Goal: Information Seeking & Learning: Learn about a topic

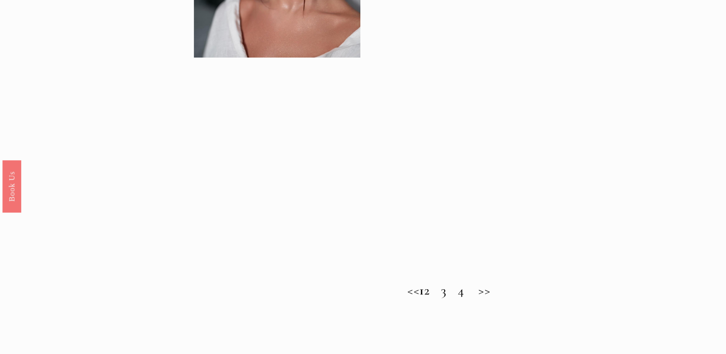
scroll to position [877, 0]
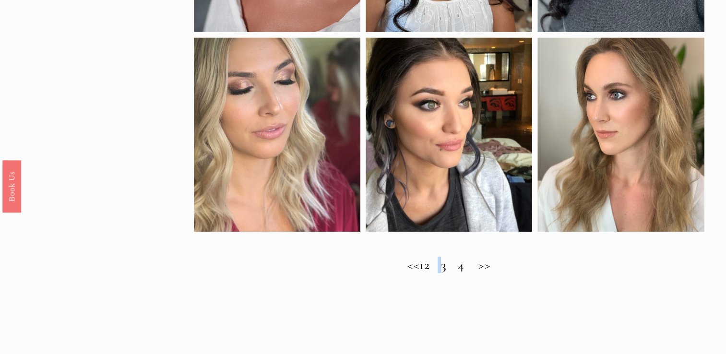
drag, startPoint x: 436, startPoint y: 279, endPoint x: 440, endPoint y: 283, distance: 5.4
click at [440, 283] on div "<< 1 2 3 4 >>" at bounding box center [449, 274] width 511 height 35
drag, startPoint x: 440, startPoint y: 283, endPoint x: 437, endPoint y: 274, distance: 9.0
click at [437, 273] on h2 "<< 1 2 3 4 >>" at bounding box center [449, 264] width 511 height 15
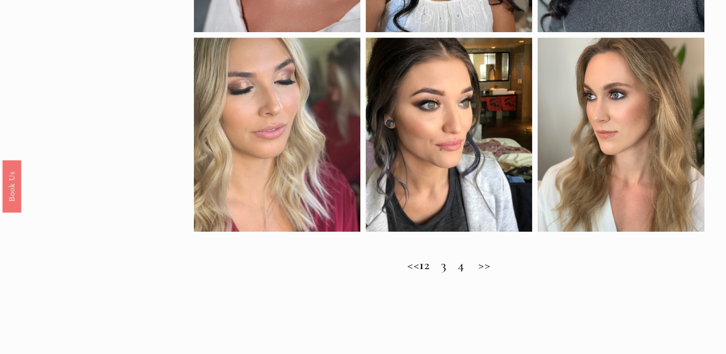
click at [440, 273] on h2 "<< 1 2 3 4 >>" at bounding box center [449, 264] width 511 height 15
click at [494, 273] on h2 "<< 1 2 3 4 >>" at bounding box center [449, 264] width 511 height 15
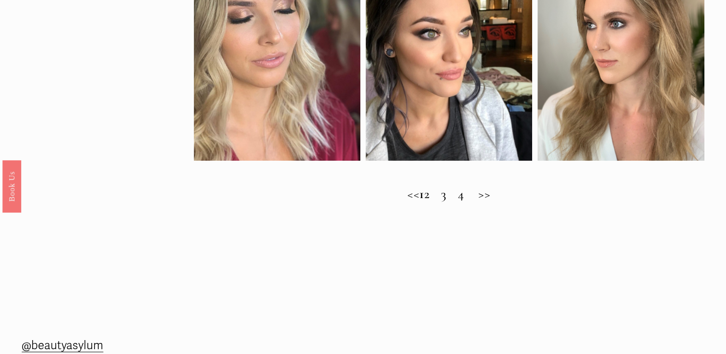
scroll to position [948, 0]
click at [499, 202] on h2 "<< 1 2 3 4 >>" at bounding box center [449, 193] width 511 height 15
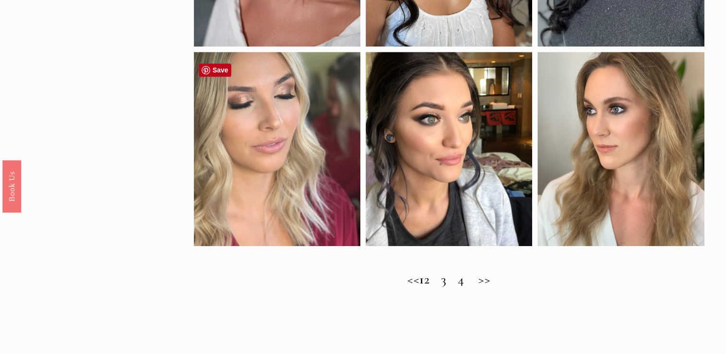
scroll to position [863, 0]
click at [444, 286] on h2 "<< 1 2 3 4 >>" at bounding box center [449, 278] width 511 height 15
click at [404, 286] on h2 "<< 1 2 3 4 >>" at bounding box center [449, 278] width 511 height 15
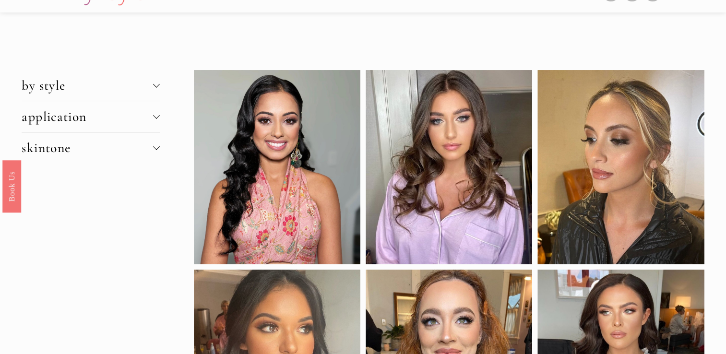
scroll to position [24, 0]
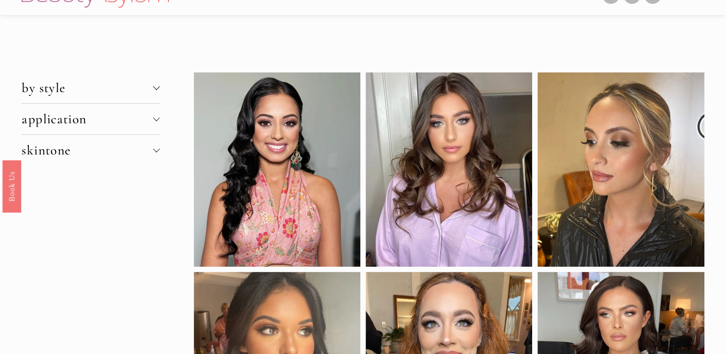
click at [157, 85] on div at bounding box center [156, 86] width 7 height 7
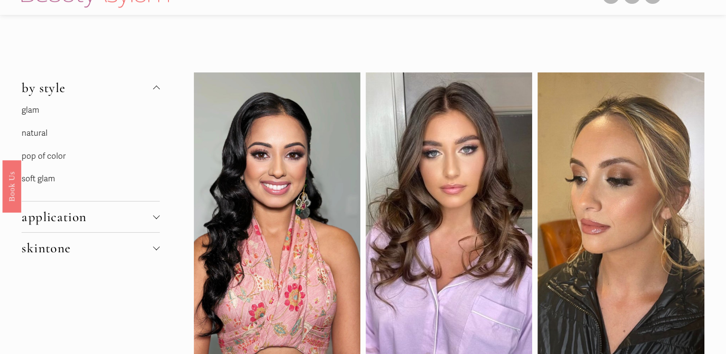
click at [42, 133] on link "natural" at bounding box center [35, 133] width 26 height 10
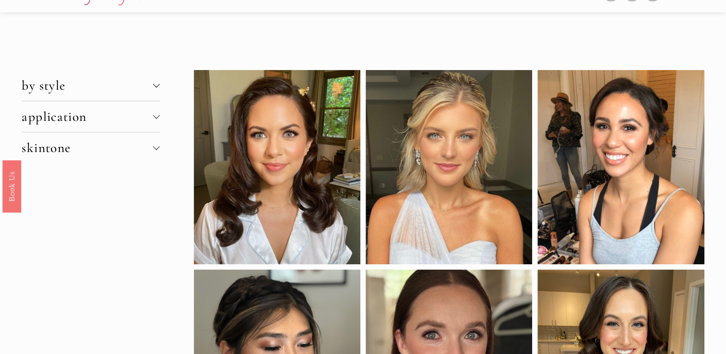
scroll to position [26, 0]
click at [157, 91] on button "by style" at bounding box center [91, 86] width 138 height 31
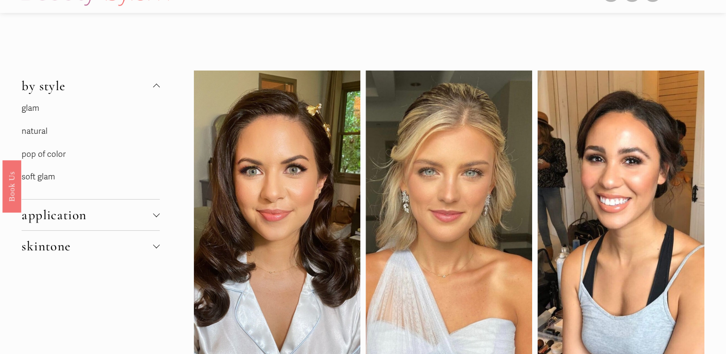
click at [46, 157] on link "pop of color" at bounding box center [44, 154] width 44 height 10
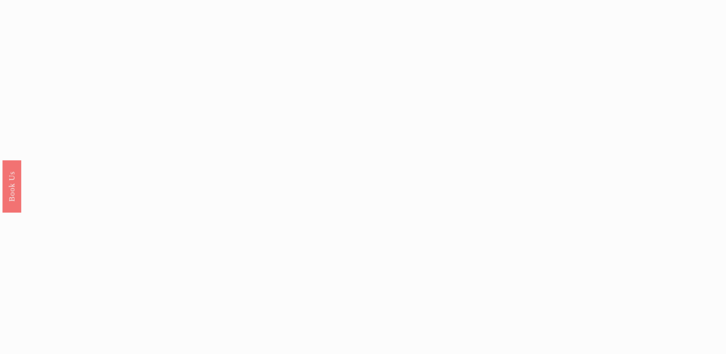
scroll to position [852, 0]
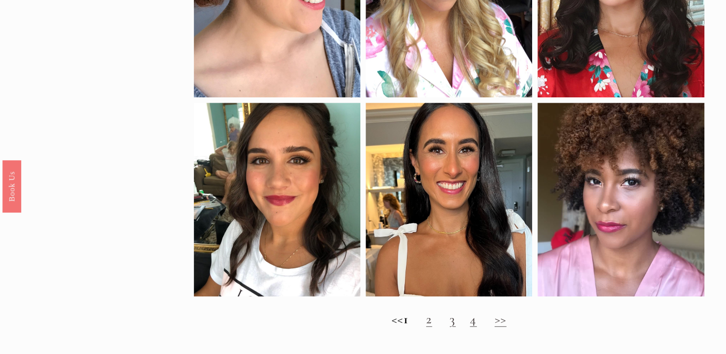
click at [432, 327] on link "2" at bounding box center [429, 319] width 6 height 16
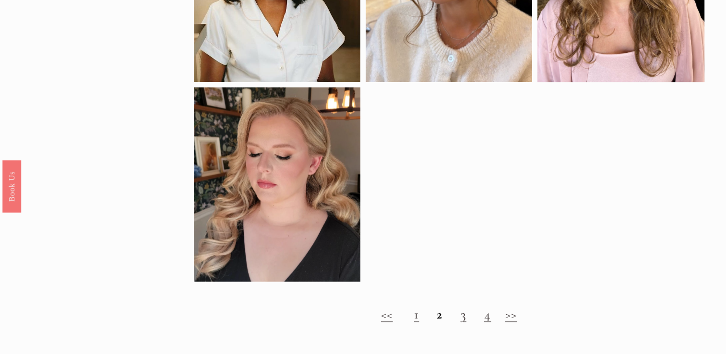
scroll to position [668, 0]
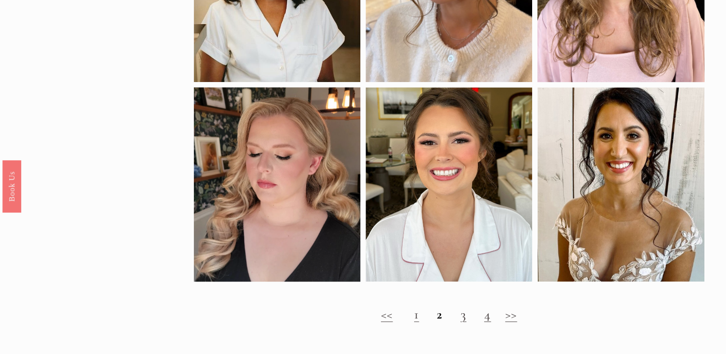
click at [463, 322] on link "3" at bounding box center [464, 314] width 6 height 16
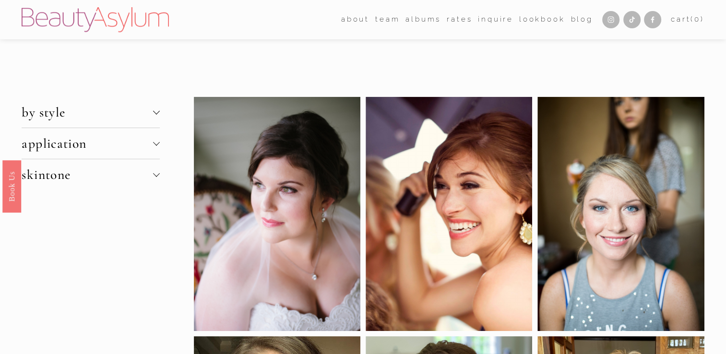
click at [150, 116] on span "by style" at bounding box center [87, 112] width 131 height 16
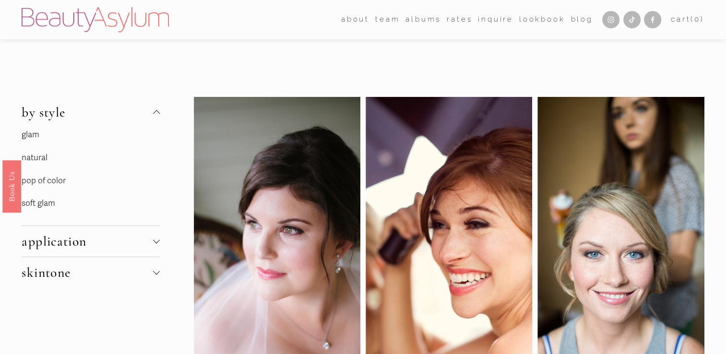
click at [30, 136] on link "glam" at bounding box center [31, 135] width 18 height 10
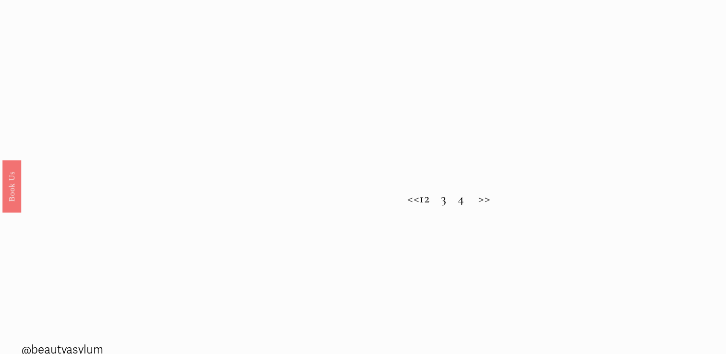
scroll to position [944, 0]
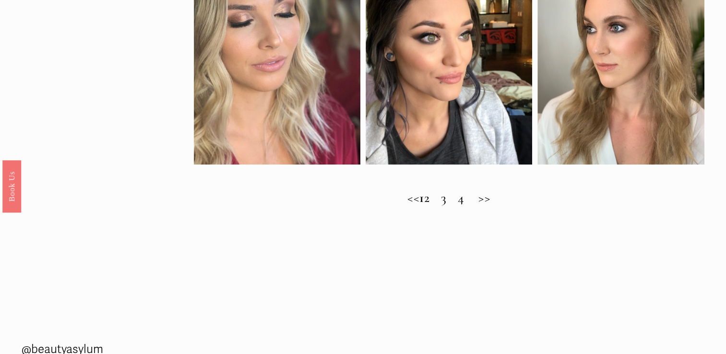
click at [437, 205] on h2 "<< 1 2 3 4 >>" at bounding box center [449, 197] width 511 height 15
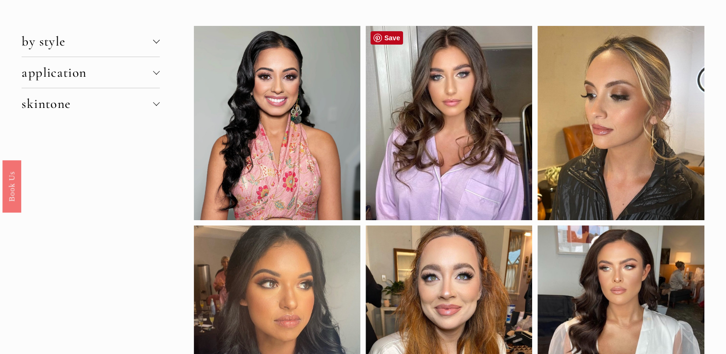
scroll to position [0, 0]
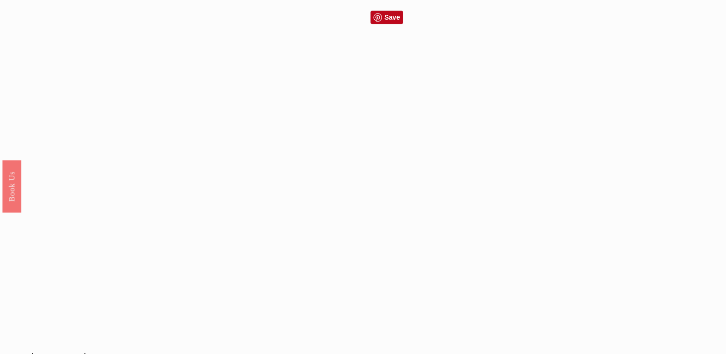
scroll to position [900, 0]
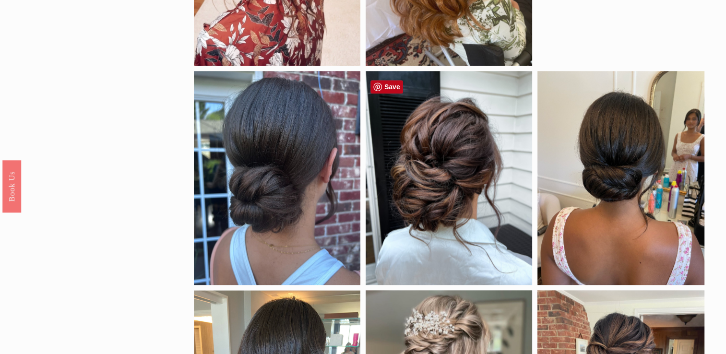
click at [487, 213] on div at bounding box center [449, 178] width 167 height 214
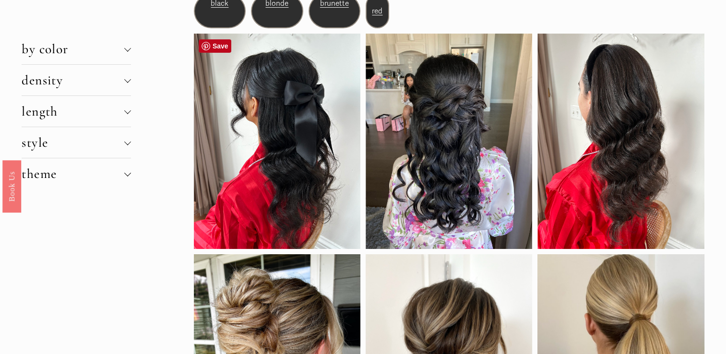
scroll to position [0, 0]
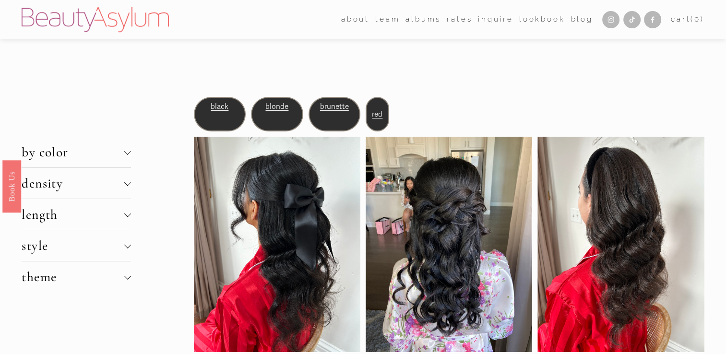
click at [218, 105] on span "black" at bounding box center [220, 106] width 18 height 9
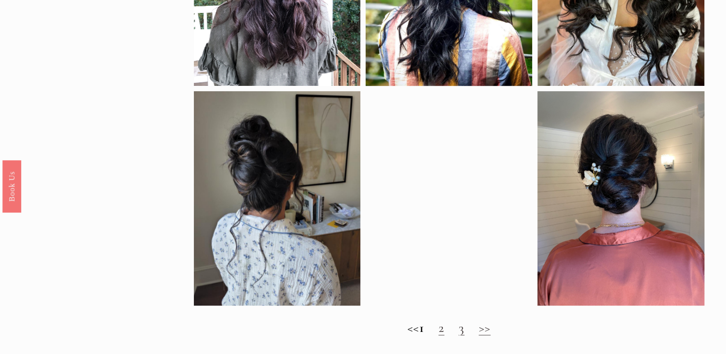
scroll to position [678, 0]
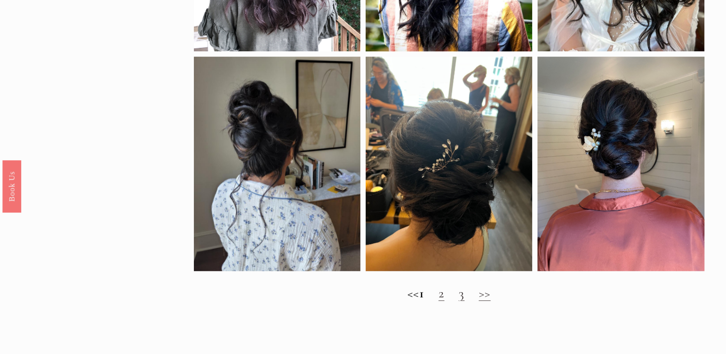
click at [444, 301] on link "2" at bounding box center [442, 293] width 6 height 16
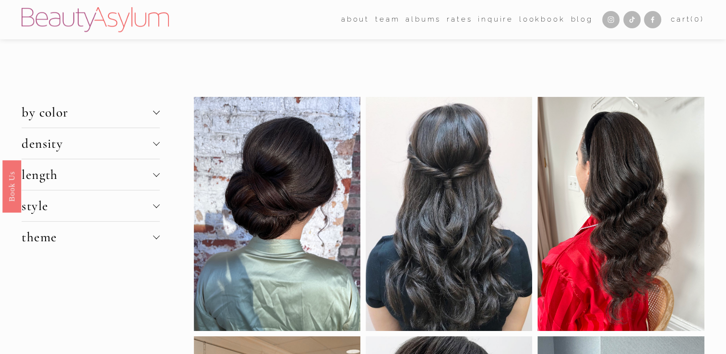
click at [157, 107] on button "by color" at bounding box center [91, 112] width 138 height 31
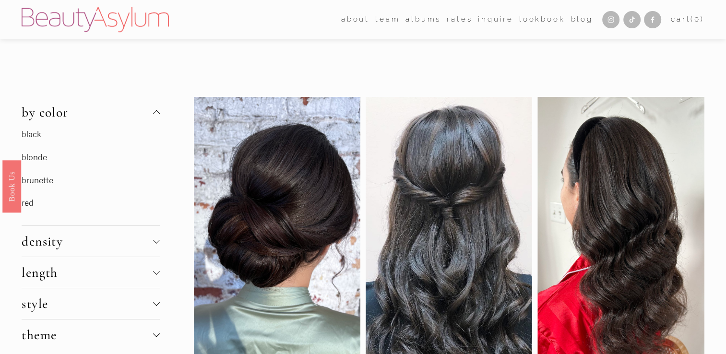
click at [35, 184] on link "brunette" at bounding box center [38, 181] width 32 height 10
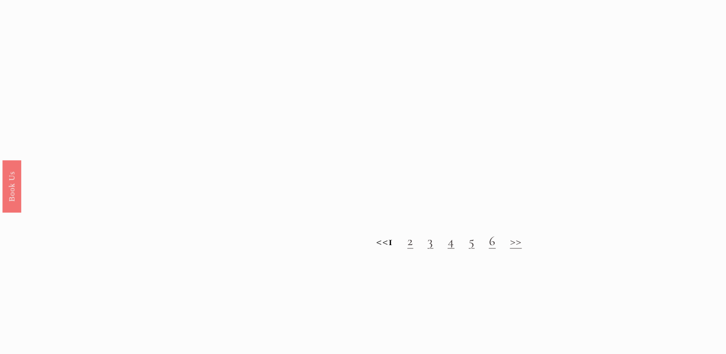
scroll to position [779, 0]
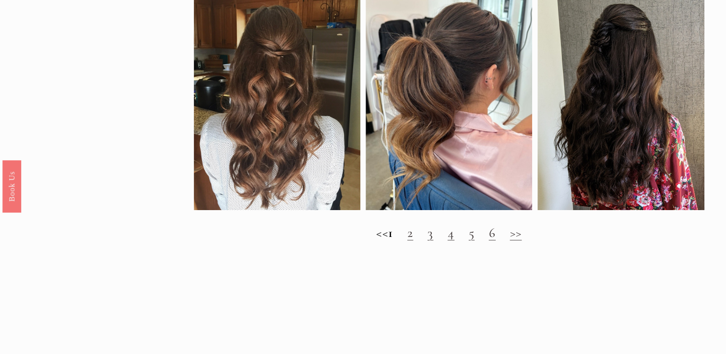
click at [413, 241] on link "2" at bounding box center [410, 233] width 6 height 16
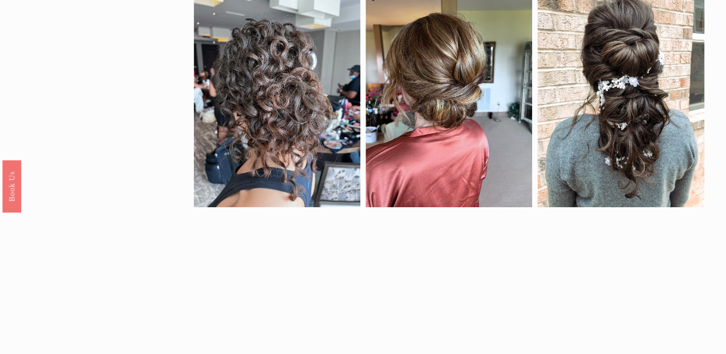
scroll to position [711, 0]
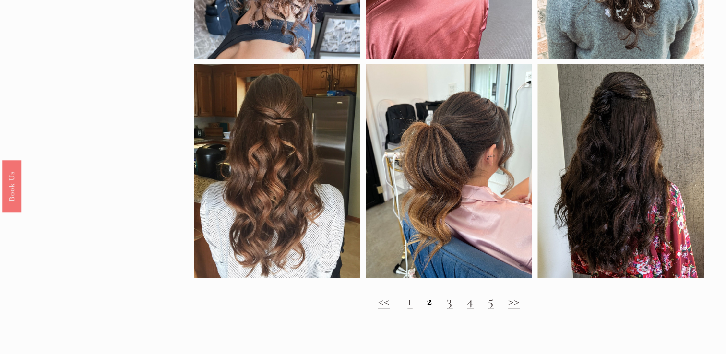
click at [449, 309] on link "3" at bounding box center [450, 301] width 6 height 16
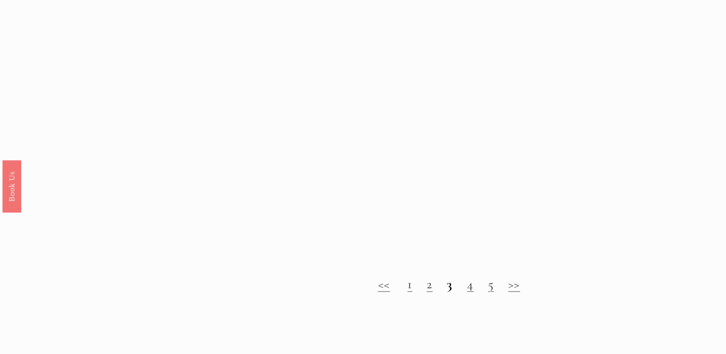
scroll to position [927, 0]
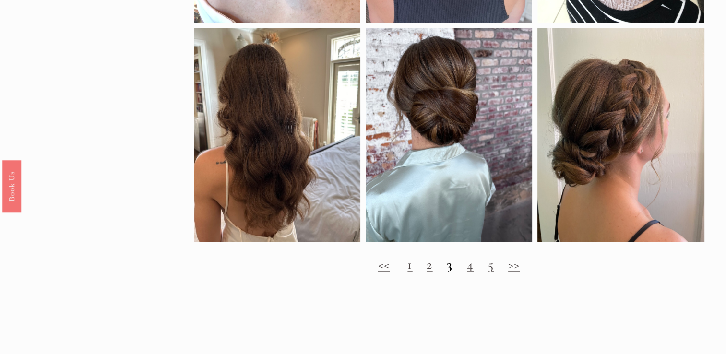
click at [471, 273] on link "4" at bounding box center [470, 264] width 7 height 16
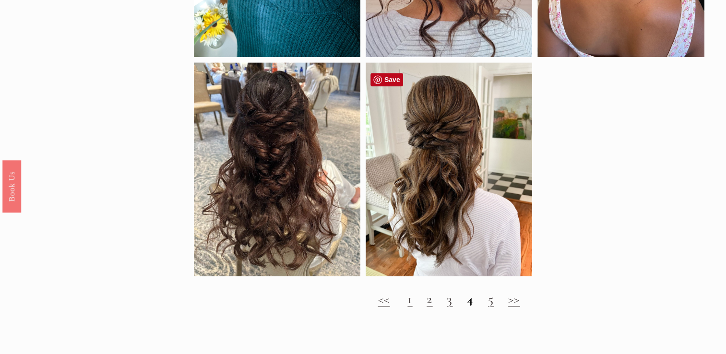
scroll to position [733, 0]
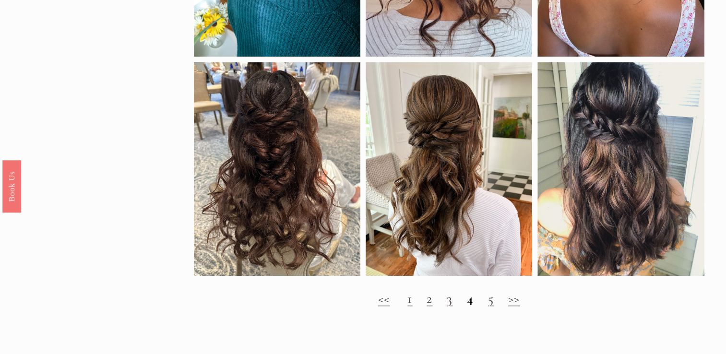
click at [492, 306] on link "5" at bounding box center [491, 298] width 6 height 16
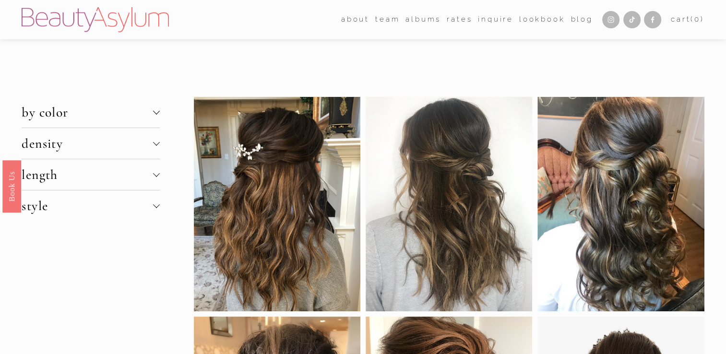
click at [157, 174] on div at bounding box center [156, 173] width 7 height 7
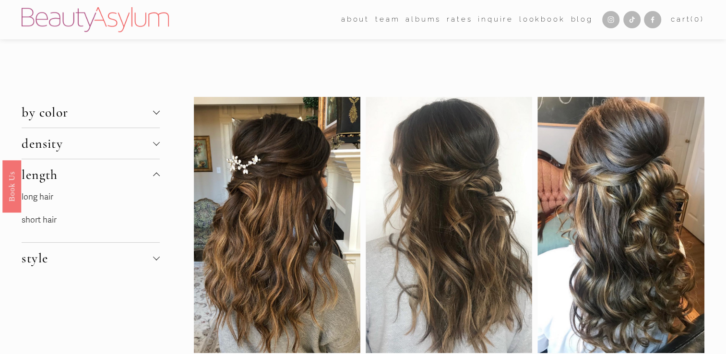
click at [154, 257] on div at bounding box center [156, 258] width 7 height 7
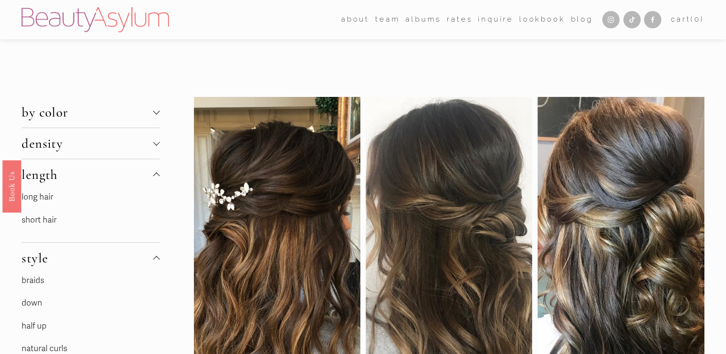
scroll to position [61, 0]
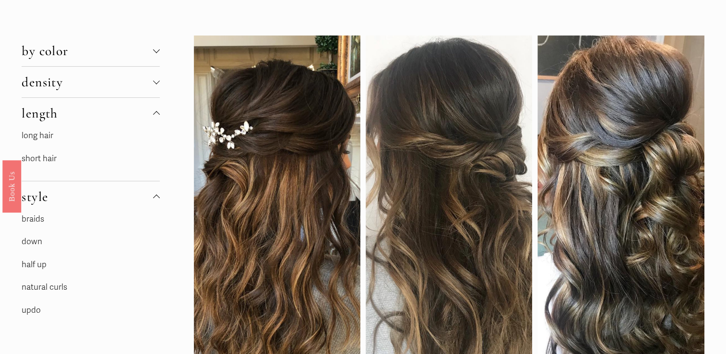
click at [35, 262] on link "half up" at bounding box center [34, 265] width 25 height 10
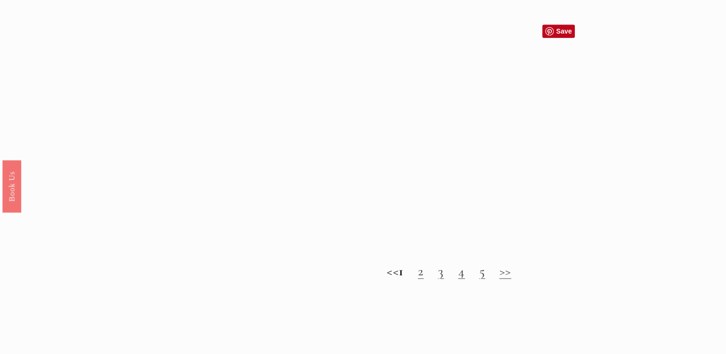
scroll to position [862, 0]
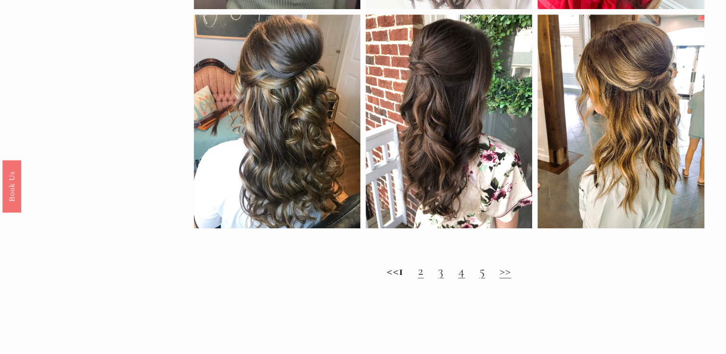
click at [424, 279] on link "2" at bounding box center [421, 270] width 6 height 16
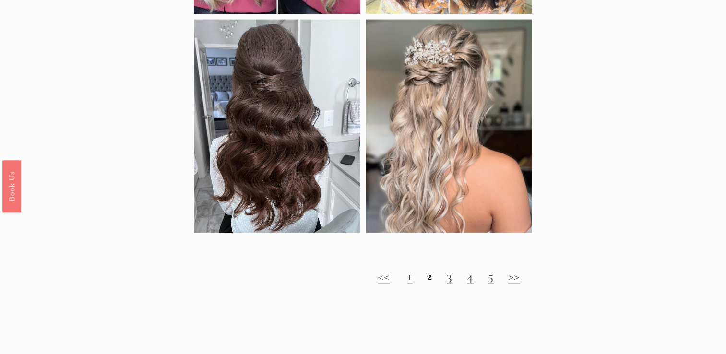
scroll to position [916, 0]
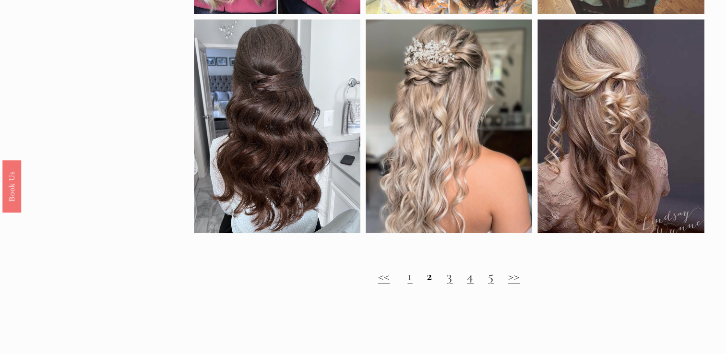
click at [450, 284] on link "3" at bounding box center [450, 276] width 6 height 16
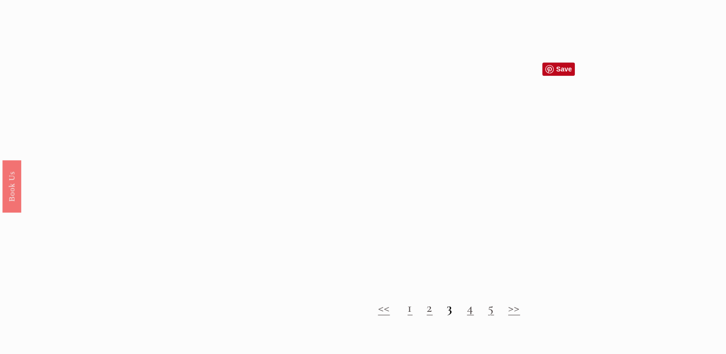
scroll to position [925, 0]
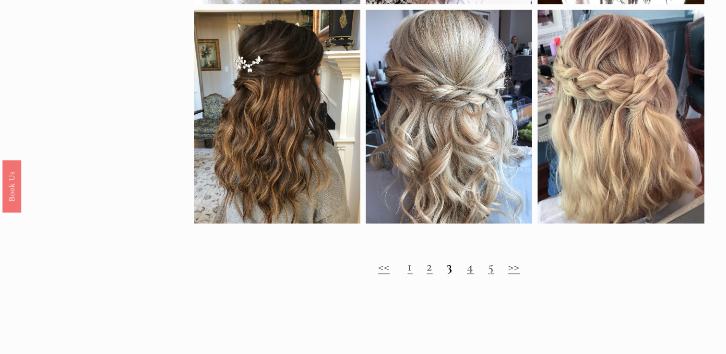
drag, startPoint x: 476, startPoint y: 278, endPoint x: 471, endPoint y: 281, distance: 5.6
click at [471, 274] on link "4" at bounding box center [470, 266] width 7 height 16
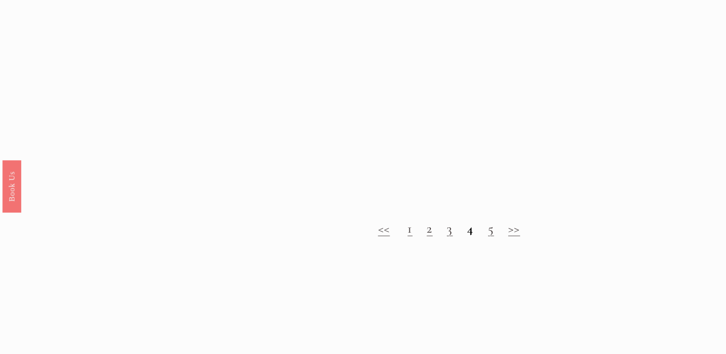
scroll to position [964, 0]
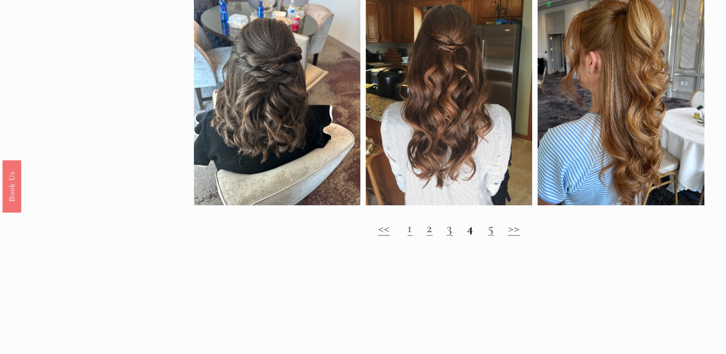
click at [493, 236] on link "5" at bounding box center [491, 228] width 6 height 16
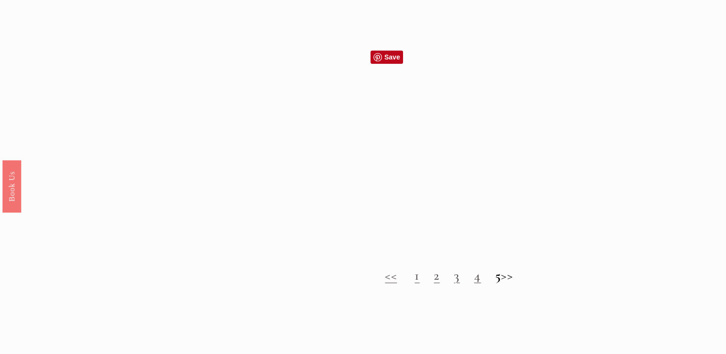
scroll to position [897, 0]
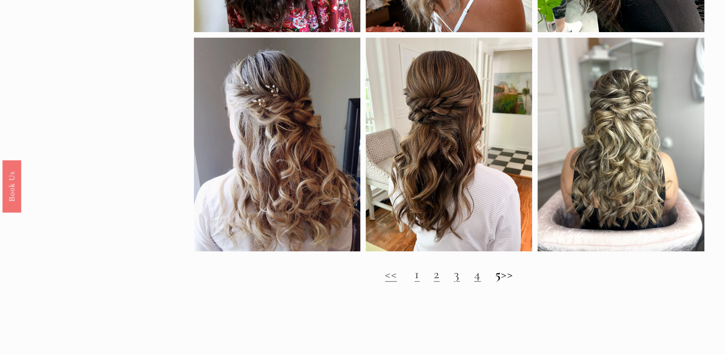
click at [474, 282] on link "4" at bounding box center [477, 274] width 7 height 16
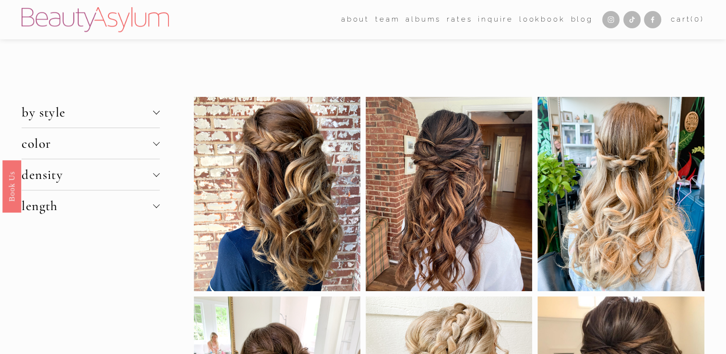
click at [149, 207] on span "length" at bounding box center [87, 206] width 131 height 16
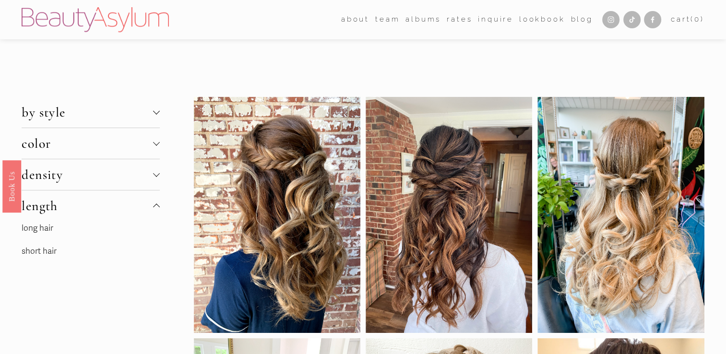
click at [42, 230] on link "long hair" at bounding box center [38, 228] width 32 height 10
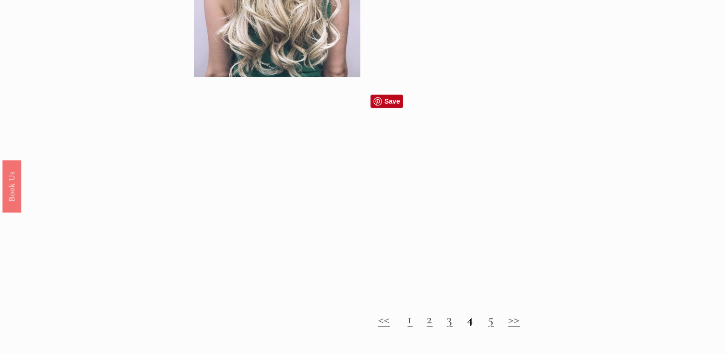
scroll to position [1083, 0]
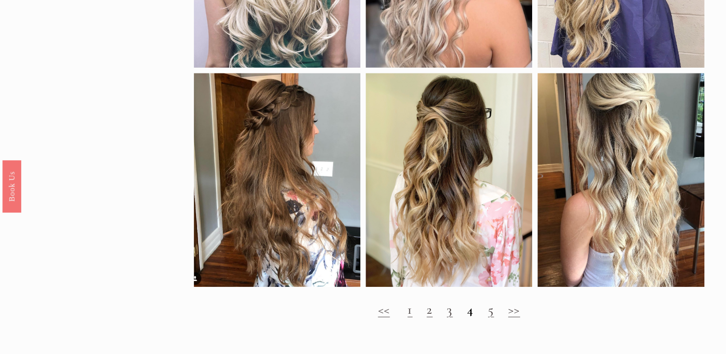
click at [516, 318] on link ">>" at bounding box center [514, 309] width 12 height 16
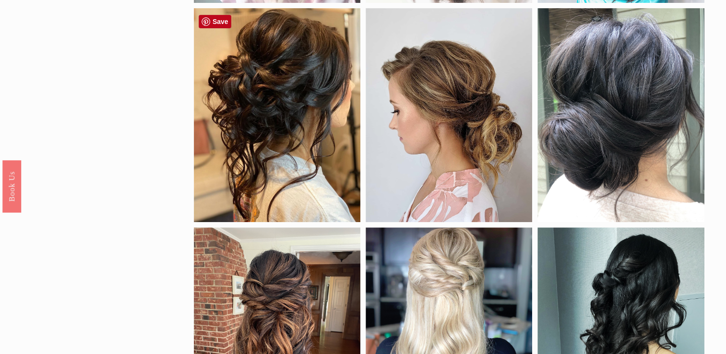
scroll to position [308, 0]
click at [269, 107] on div at bounding box center [277, 116] width 167 height 214
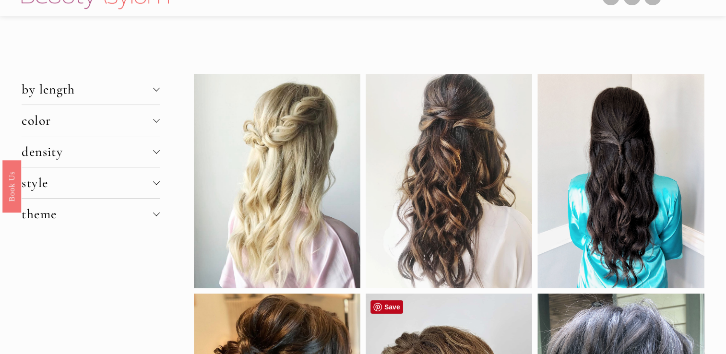
scroll to position [0, 0]
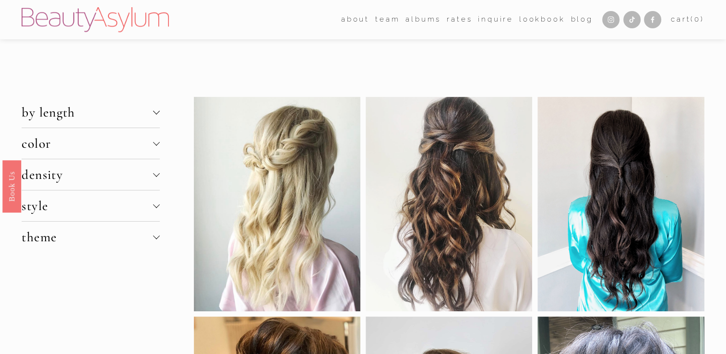
click at [132, 137] on span "color" at bounding box center [87, 143] width 131 height 16
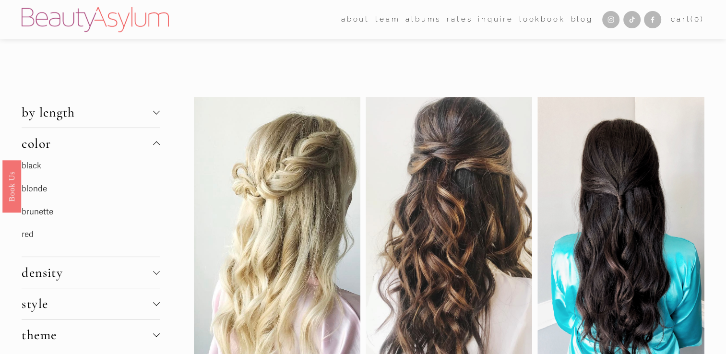
click at [36, 164] on link "black" at bounding box center [32, 166] width 20 height 10
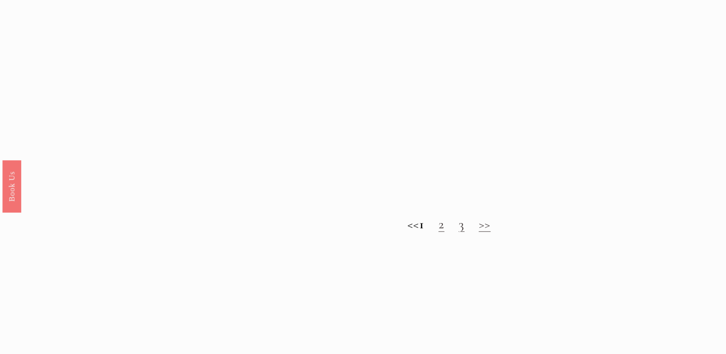
scroll to position [748, 0]
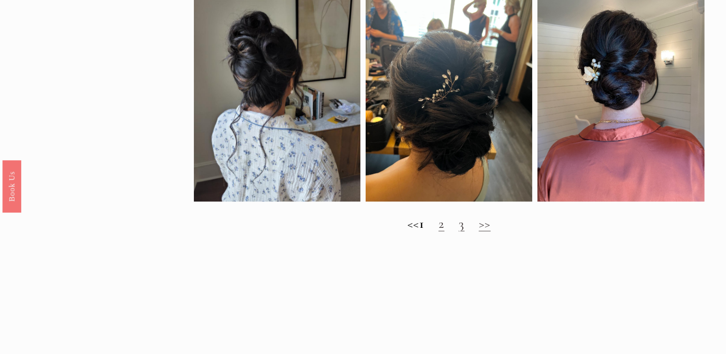
click at [446, 231] on h2 "<< 1 2 3 >>" at bounding box center [449, 223] width 511 height 15
click at [444, 231] on link "2" at bounding box center [442, 223] width 6 height 16
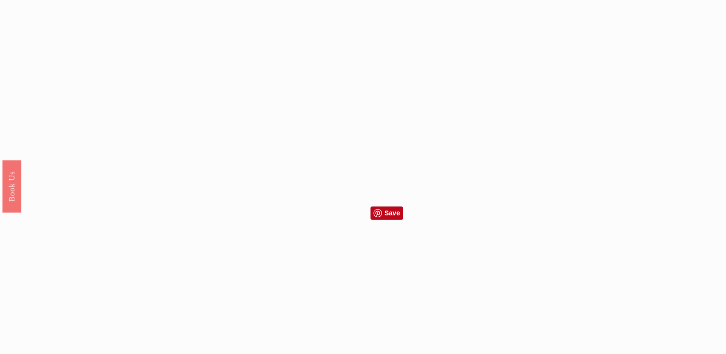
scroll to position [900, 0]
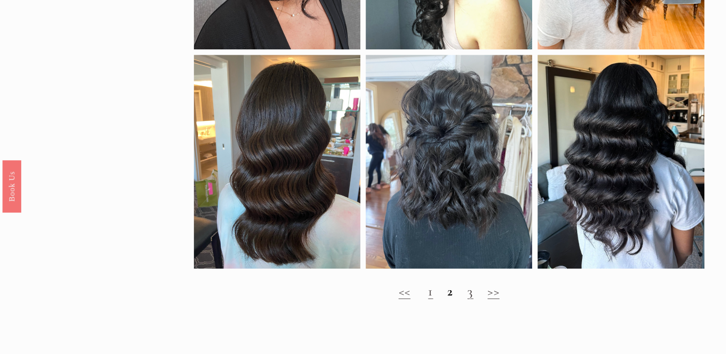
click at [490, 299] on link ">>" at bounding box center [494, 291] width 12 height 16
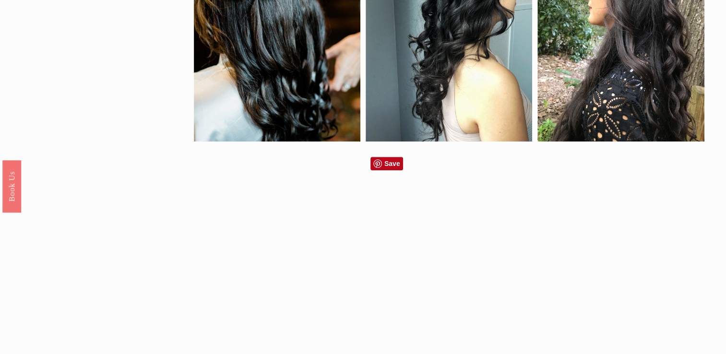
scroll to position [698, 0]
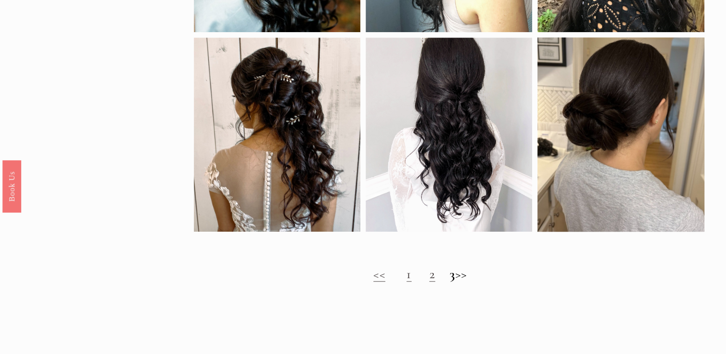
click at [429, 282] on link "2" at bounding box center [432, 274] width 6 height 16
